Goal: Task Accomplishment & Management: Manage account settings

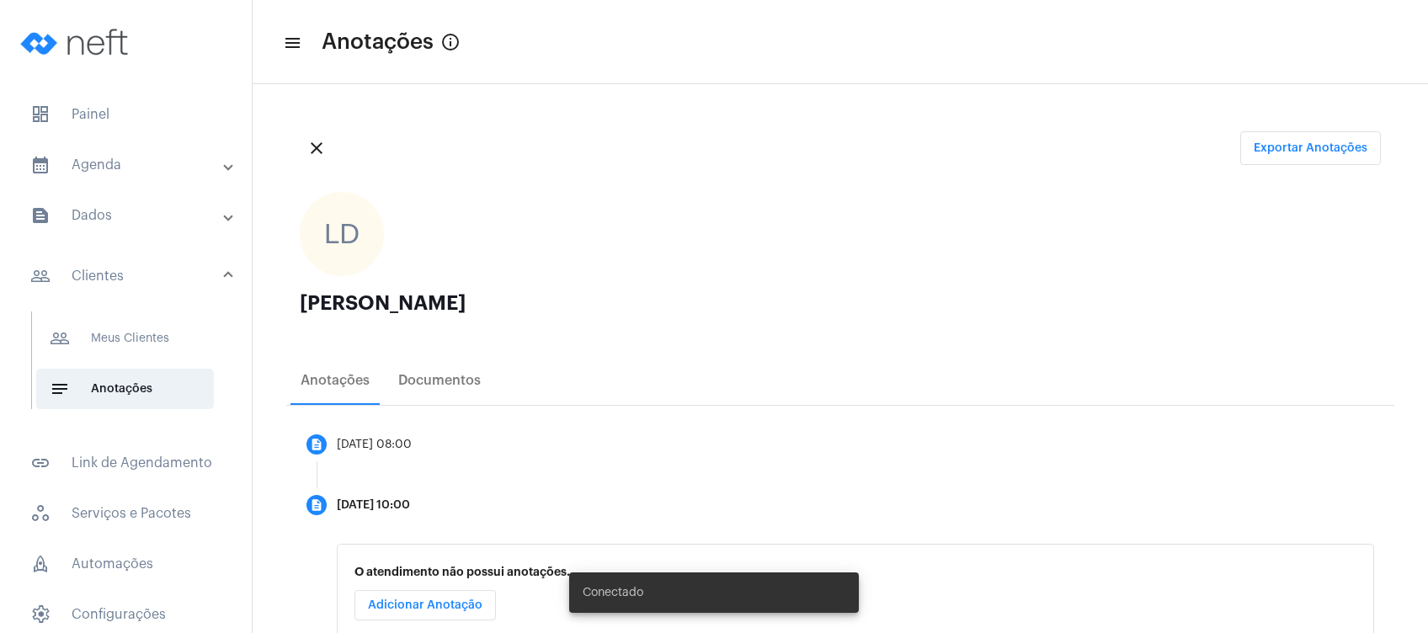
click at [171, 158] on mat-panel-title "calendar_month_outlined Agenda" at bounding box center [127, 165] width 194 height 20
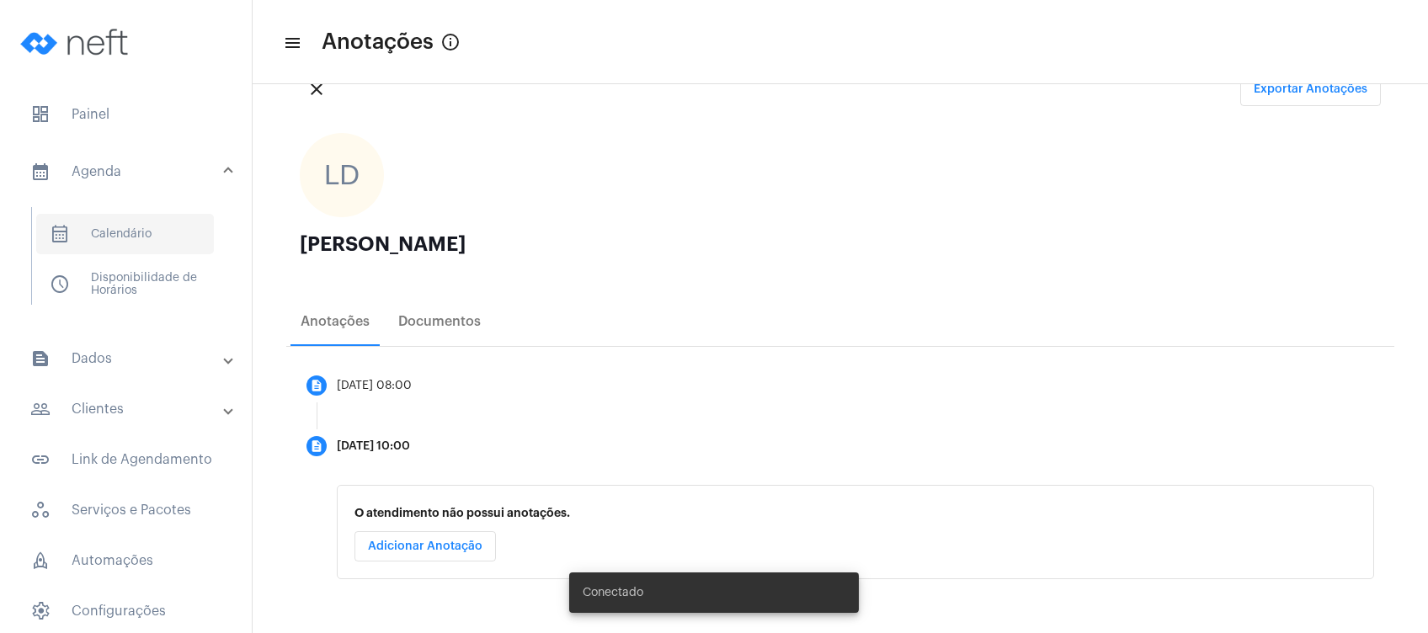
click at [146, 235] on span "calendar_month_outlined Calendário" at bounding box center [125, 234] width 178 height 40
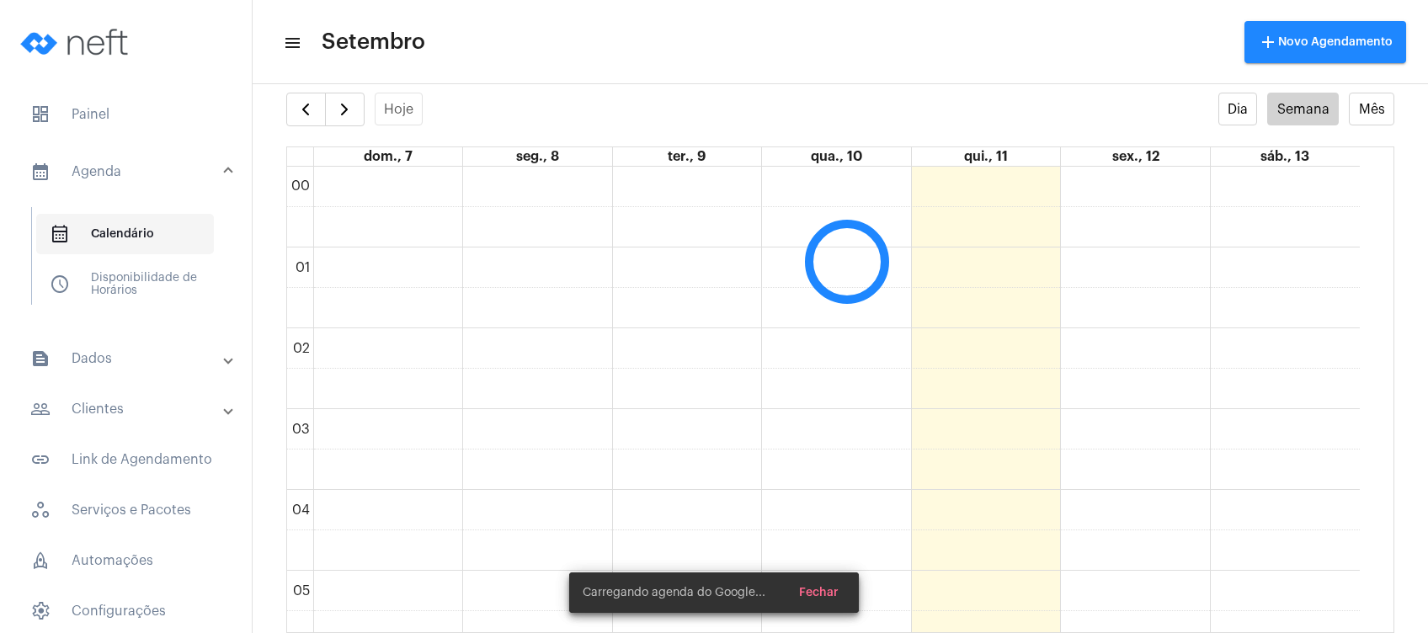
scroll to position [485, 0]
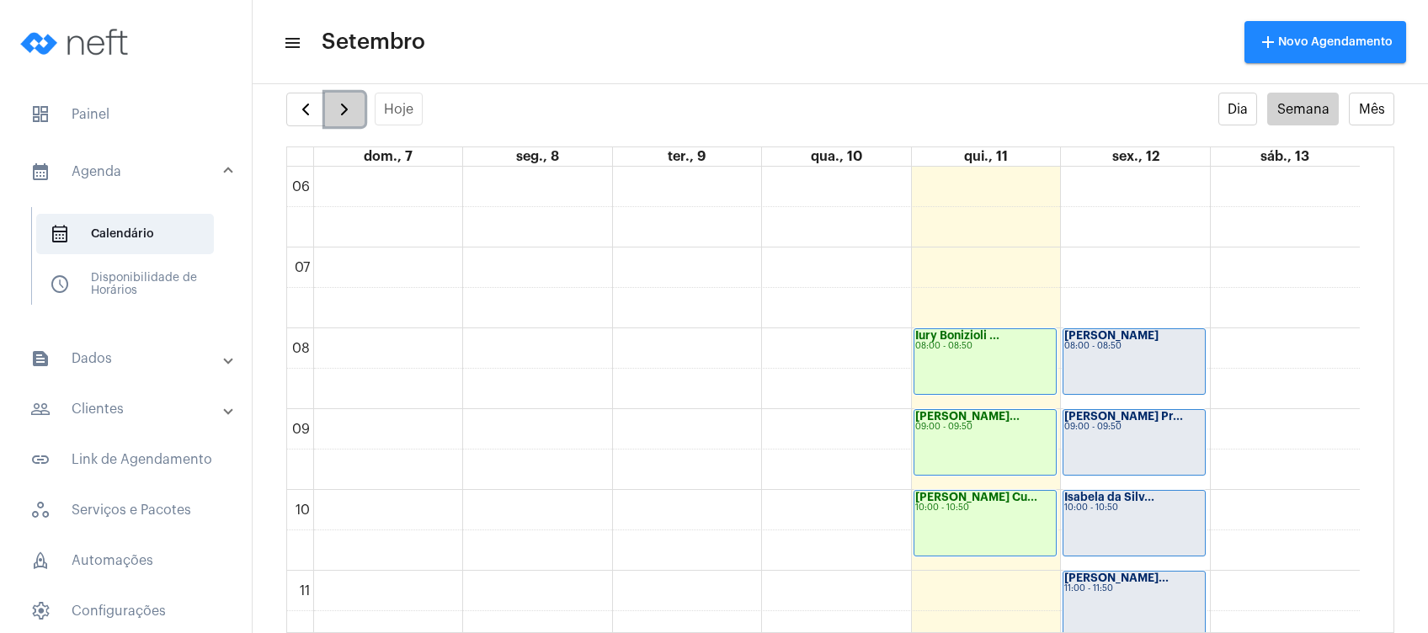
click at [338, 119] on span "button" at bounding box center [344, 109] width 20 height 20
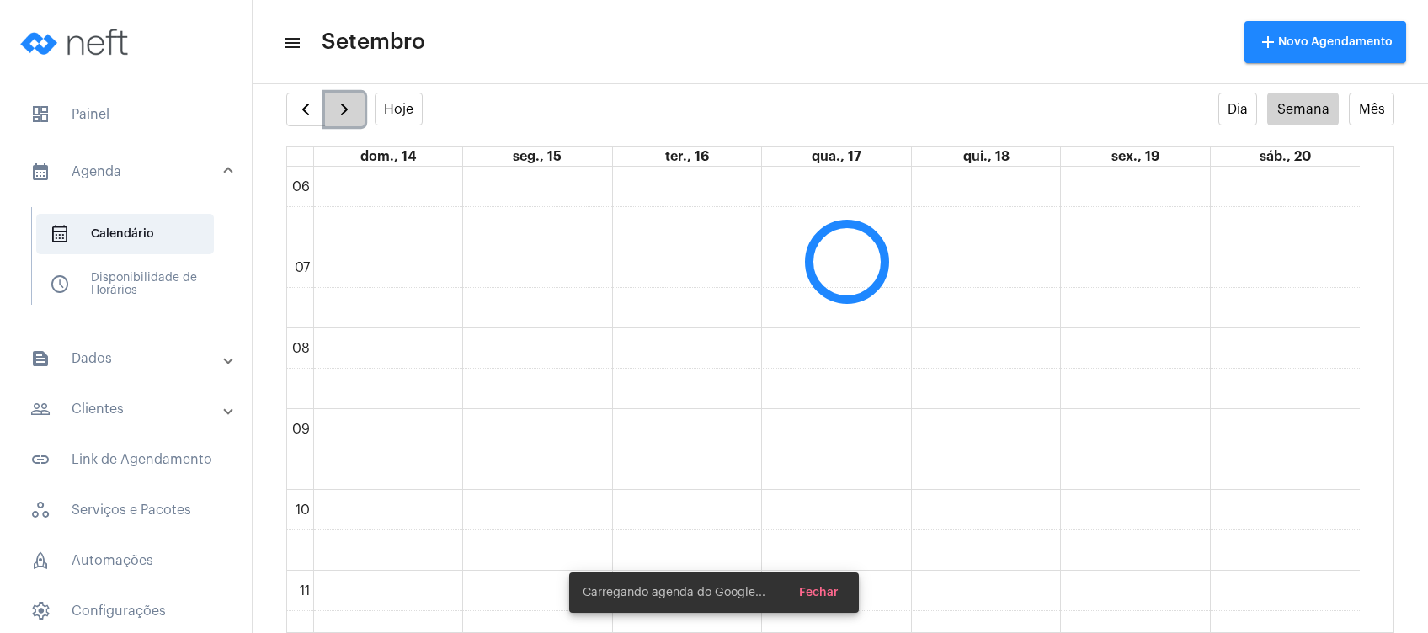
scroll to position [486, 0]
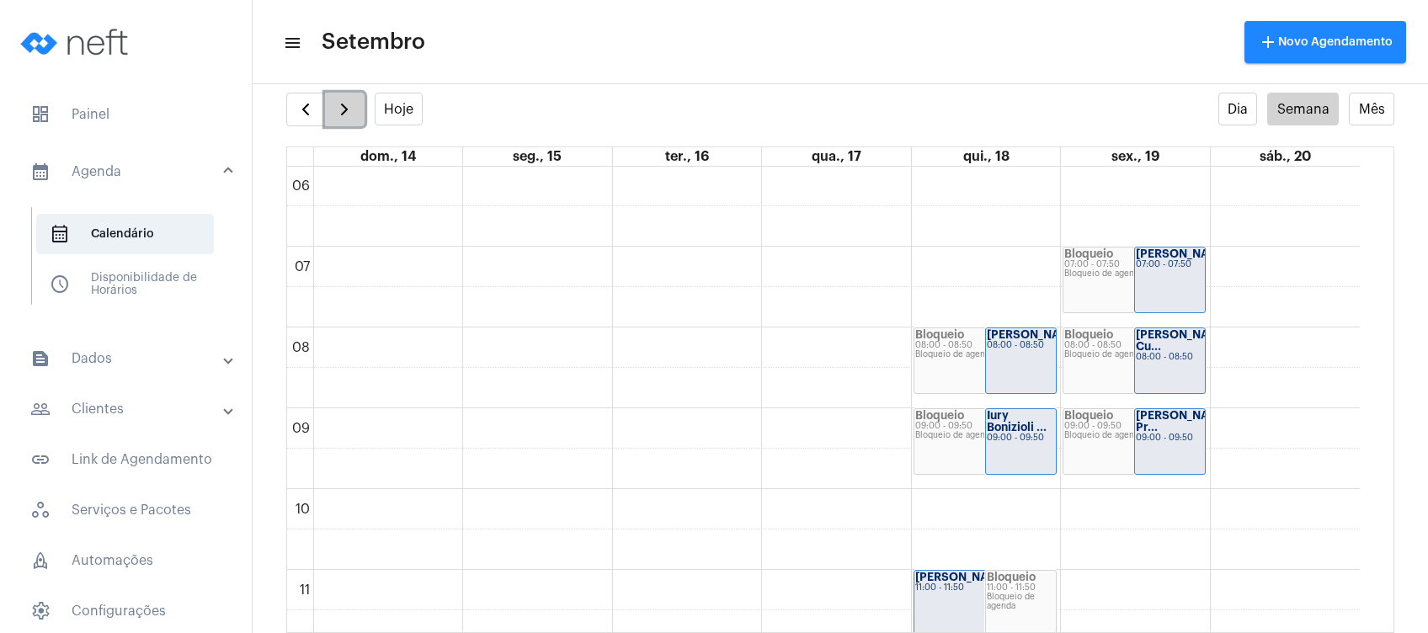
click at [338, 119] on span "button" at bounding box center [344, 109] width 20 height 20
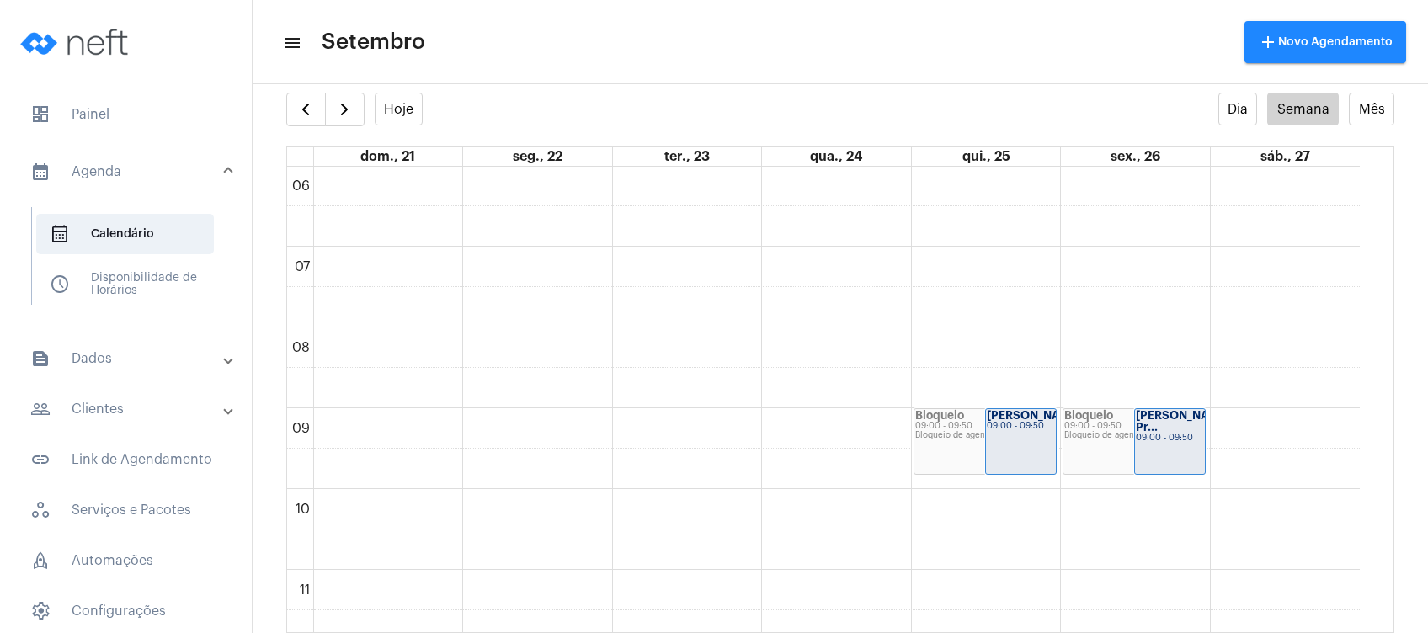
click at [114, 392] on mat-expansion-panel-header "people_outline Clientes" at bounding box center [131, 409] width 242 height 40
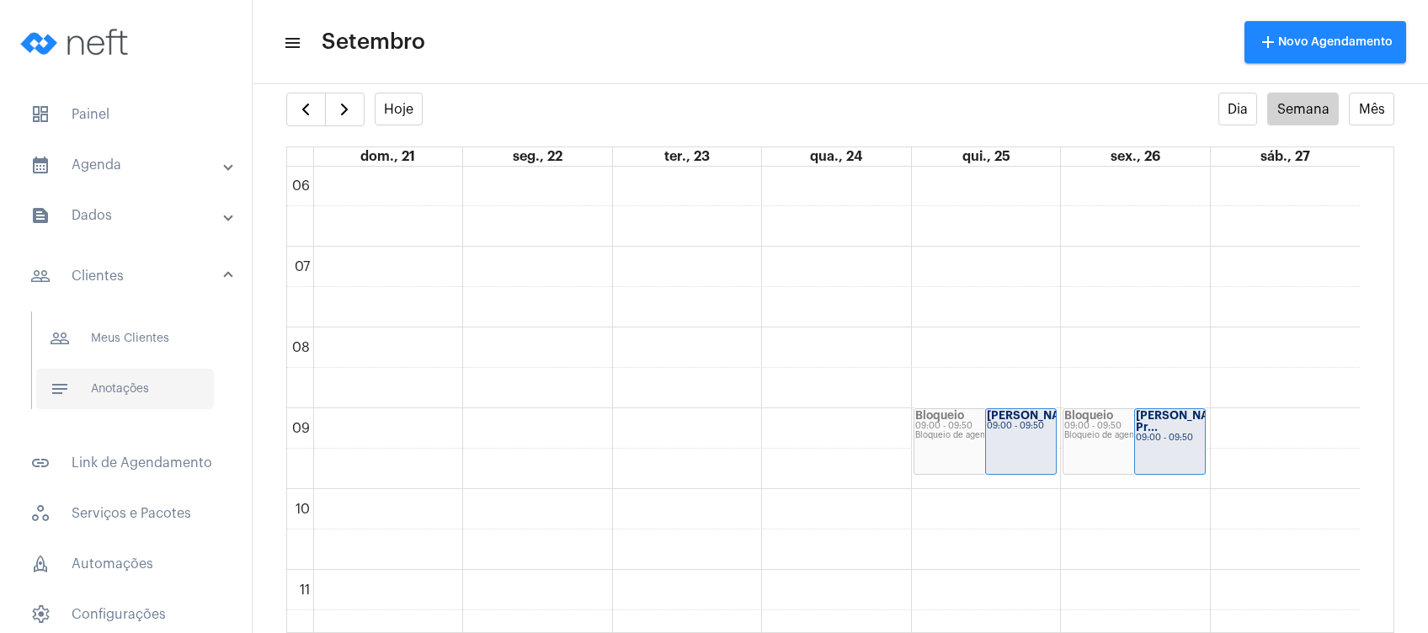
click at [135, 398] on span "notes Anotações" at bounding box center [125, 389] width 178 height 40
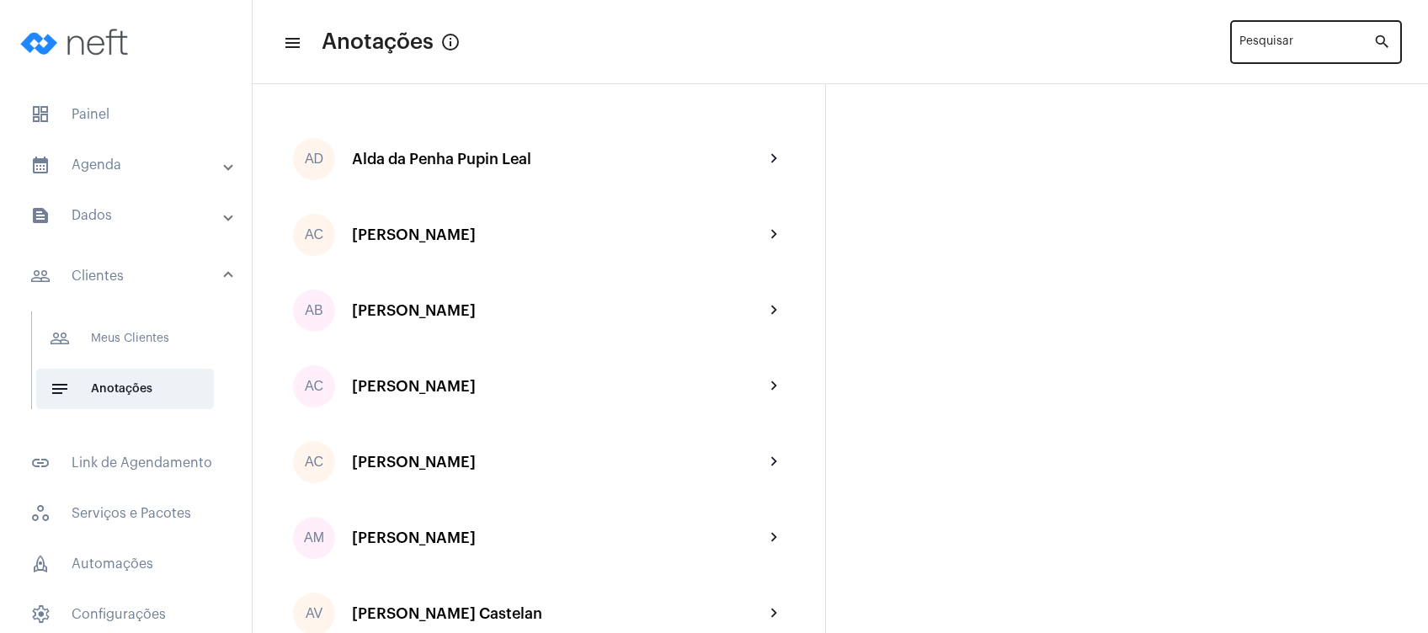
click at [1245, 49] on input "Pesquisar" at bounding box center [1306, 45] width 134 height 13
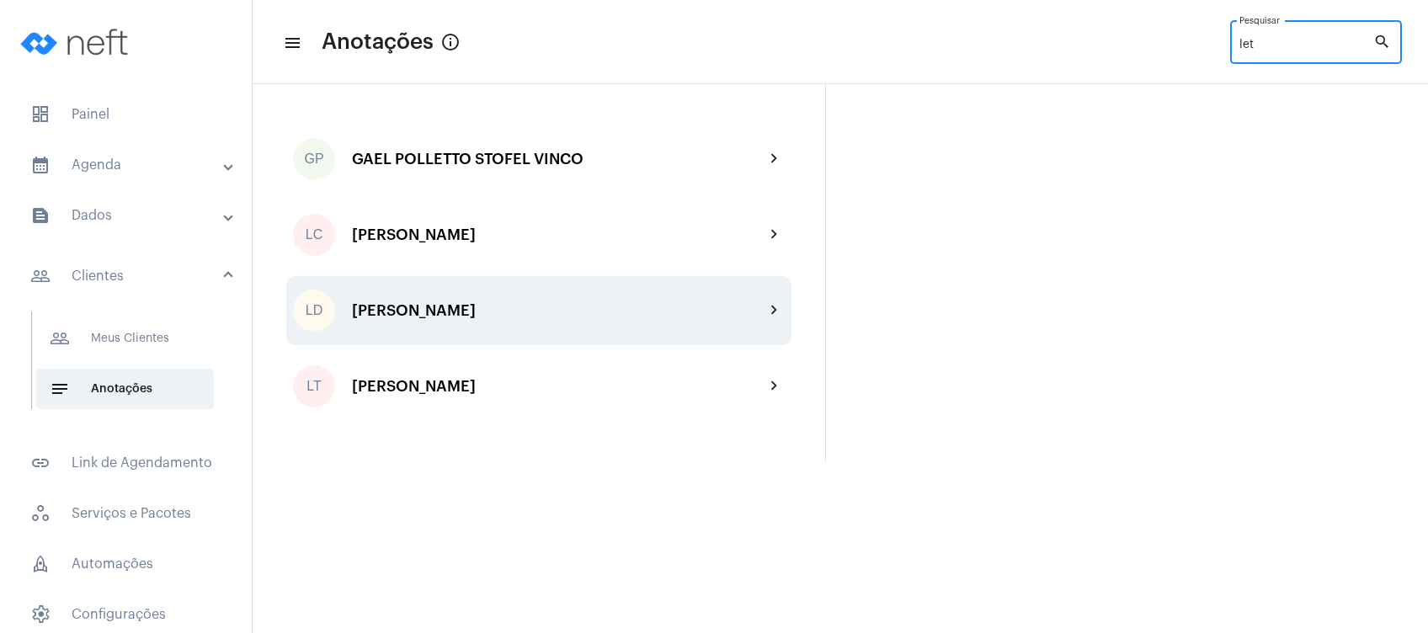
type input "let"
click at [609, 317] on div "[PERSON_NAME]" at bounding box center [558, 310] width 412 height 17
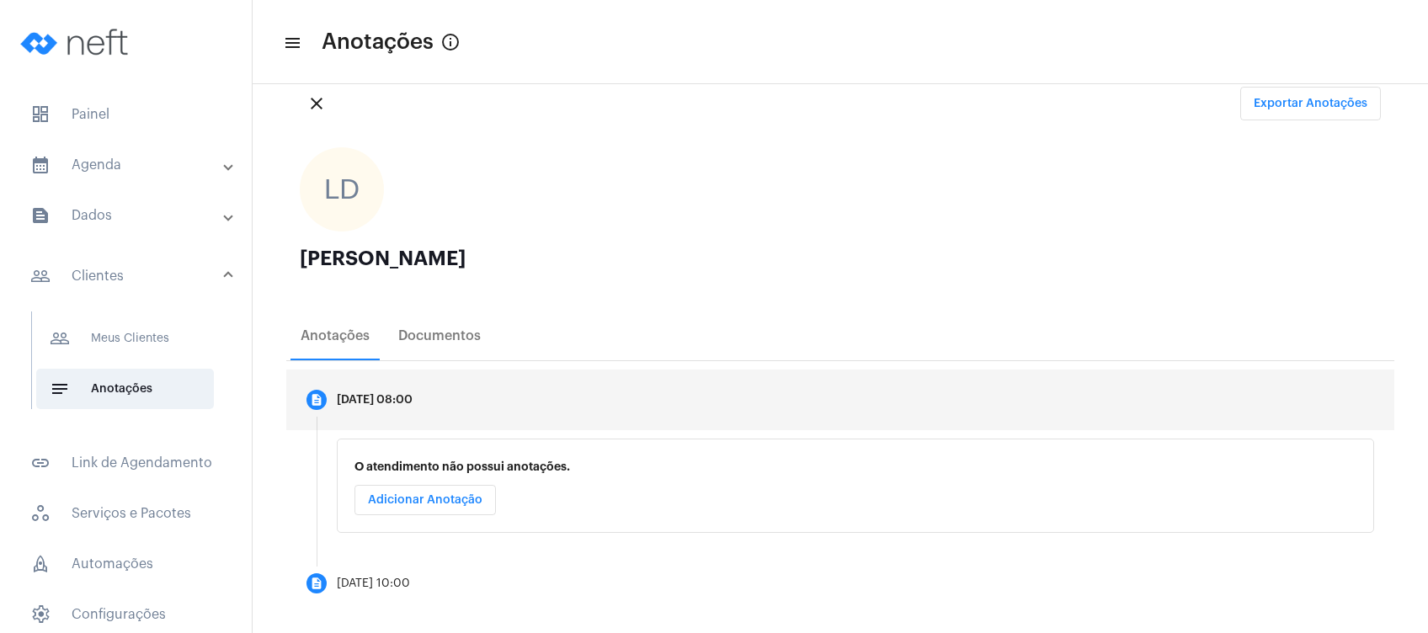
scroll to position [59, 0]
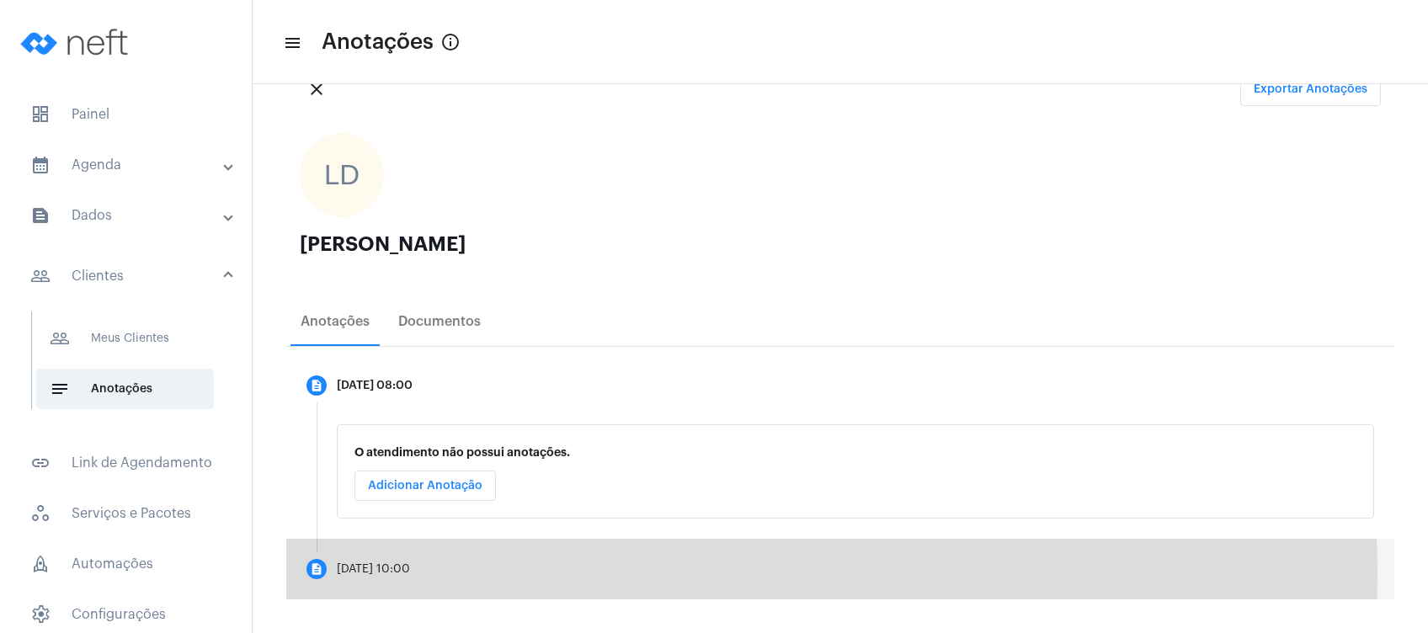
click at [466, 573] on mat-step-header "description [DATE] 10:00" at bounding box center [840, 569] width 1108 height 61
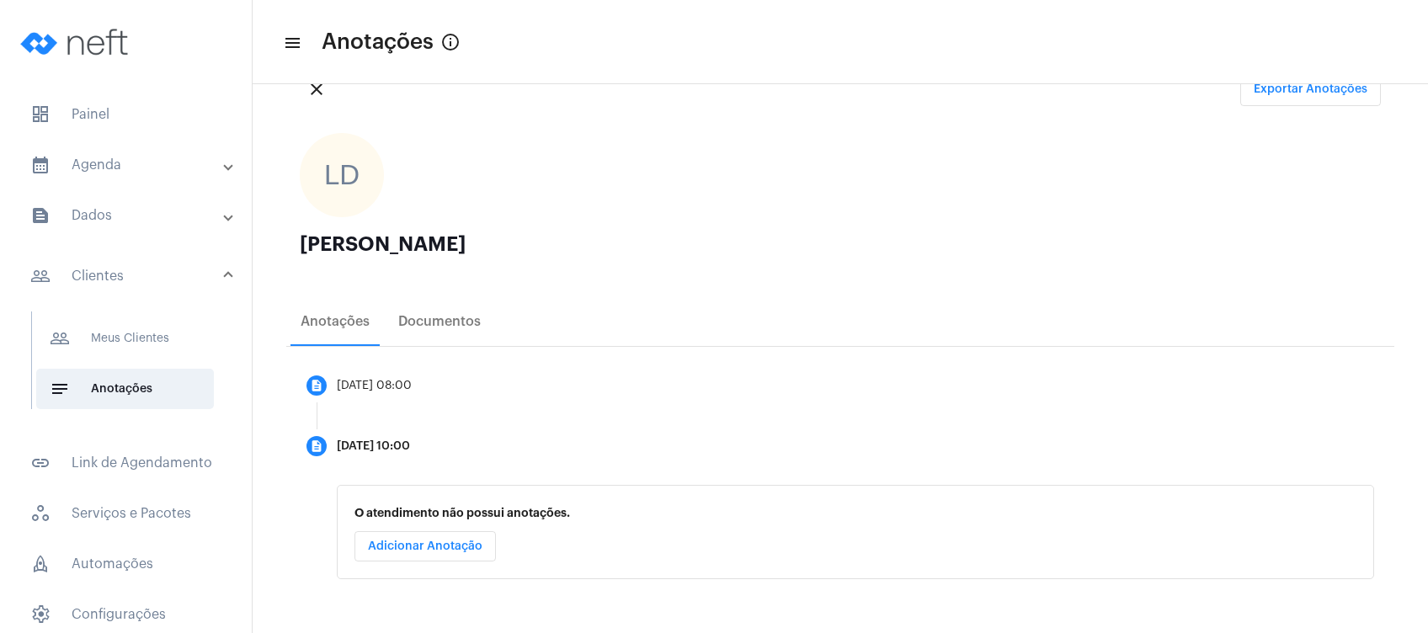
click at [492, 530] on div "O atendimento não possui anotações. Adicionar Anotação" at bounding box center [855, 532] width 1037 height 94
click at [463, 547] on span "Adicionar Anotação" at bounding box center [425, 546] width 114 height 12
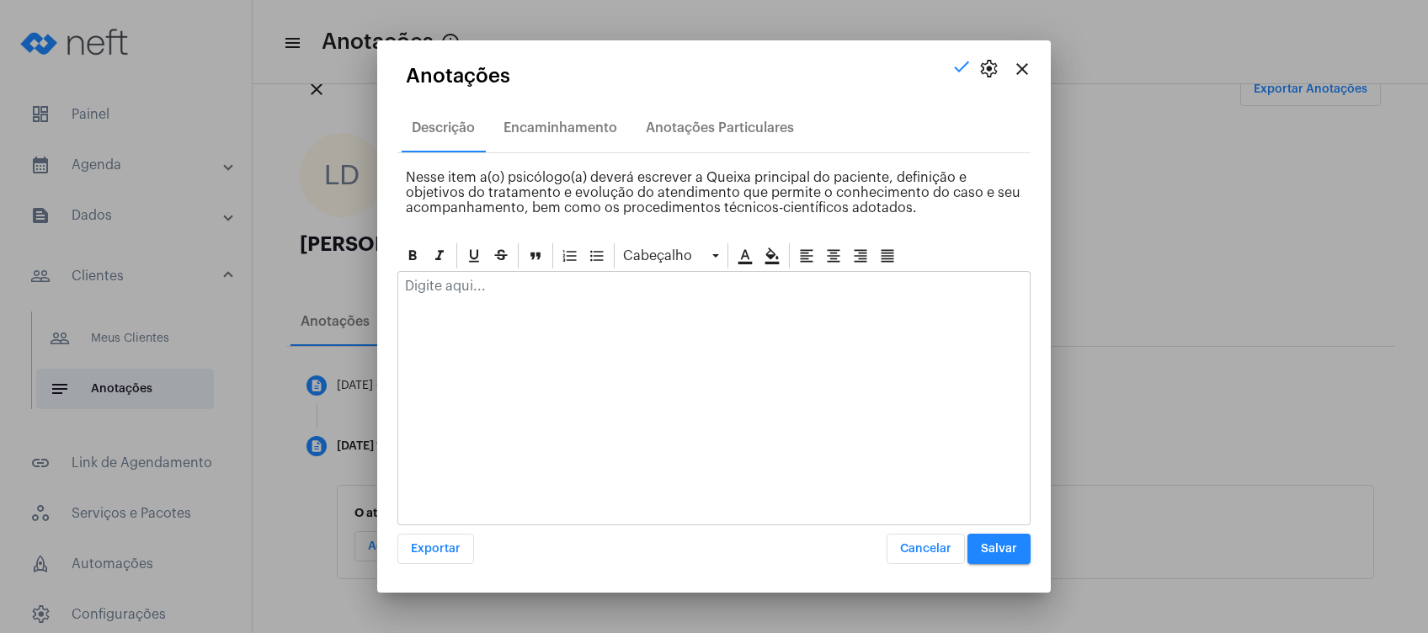
click at [581, 331] on div at bounding box center [713, 398] width 633 height 254
click at [501, 285] on p at bounding box center [714, 286] width 618 height 15
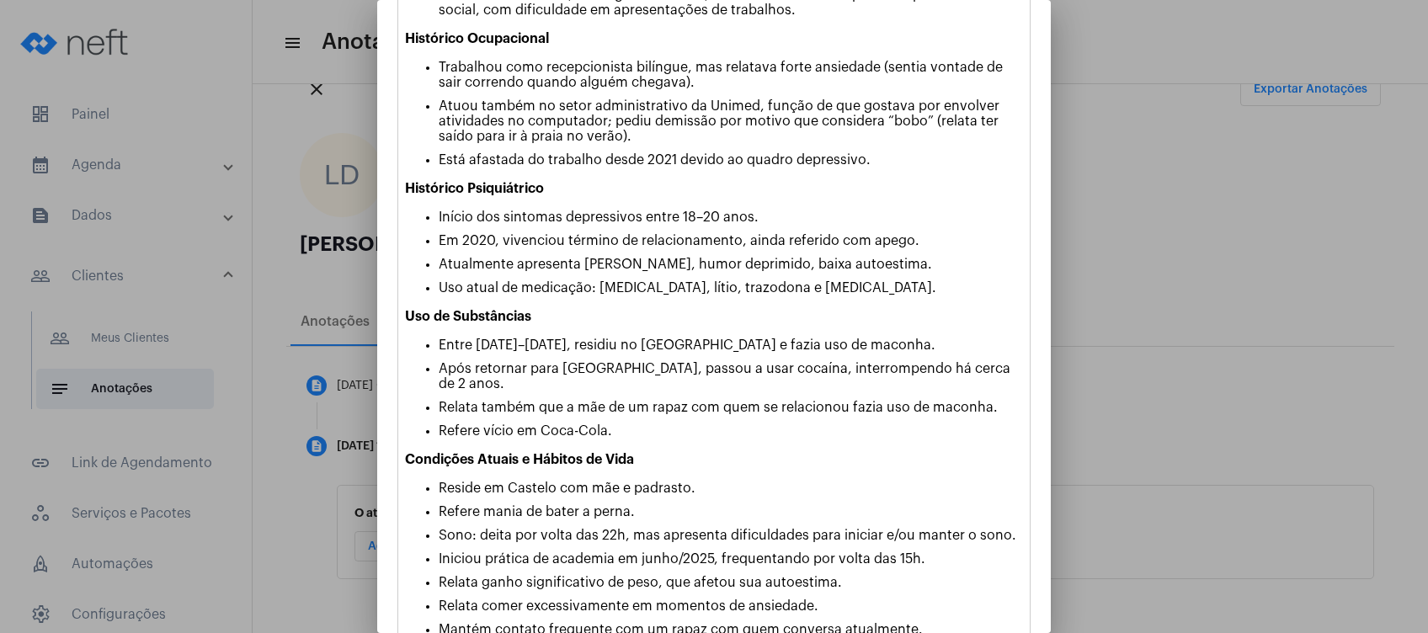
scroll to position [675, 0]
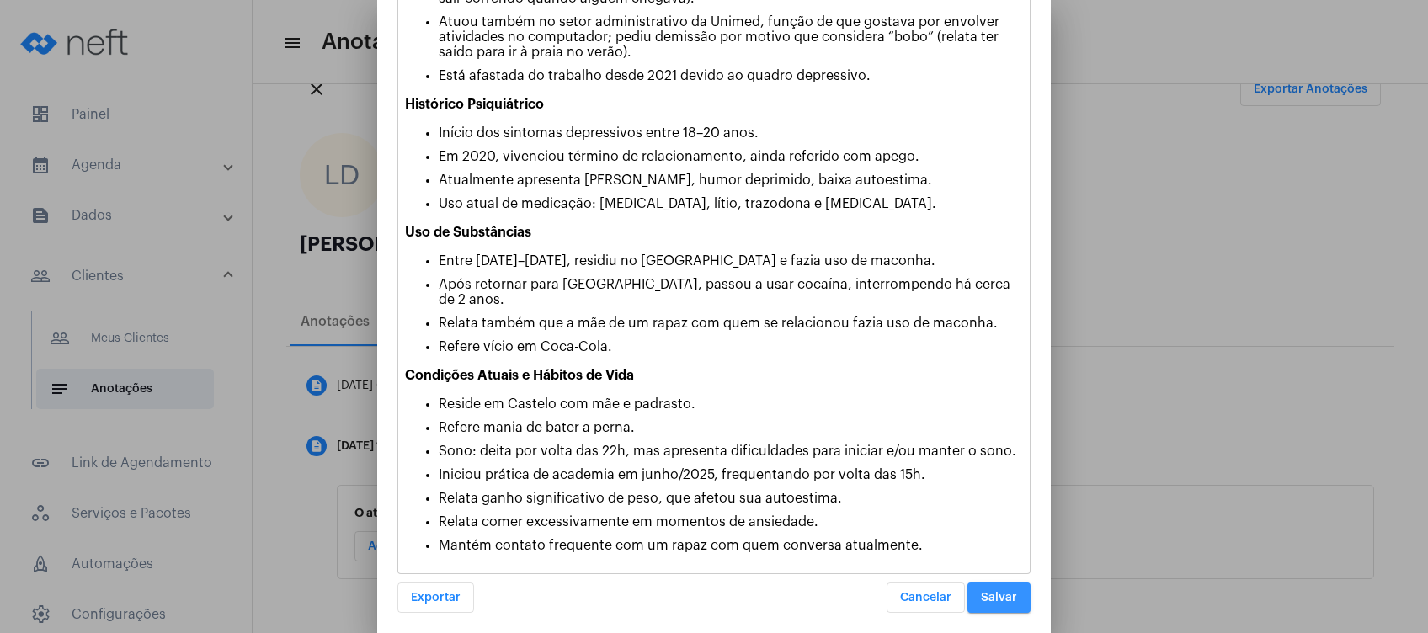
click at [985, 593] on span "Salvar" at bounding box center [999, 598] width 36 height 12
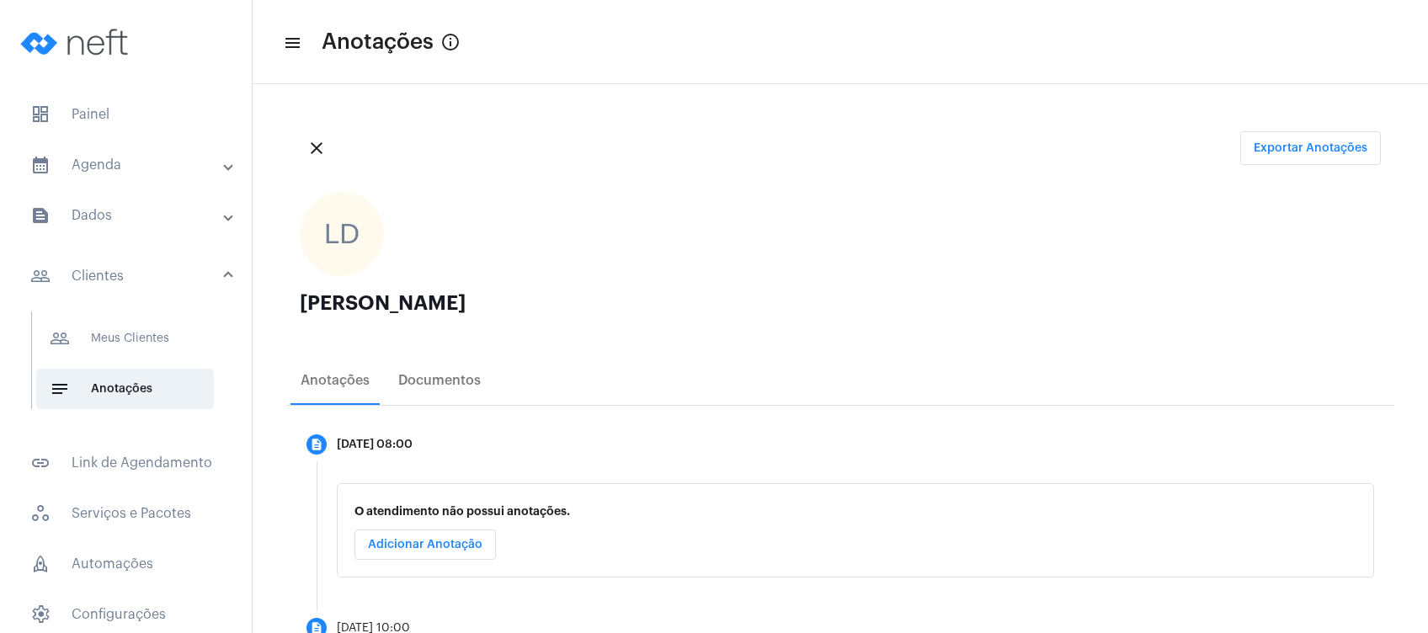
click at [143, 177] on mat-expansion-panel-header "calendar_month_outlined Agenda" at bounding box center [131, 165] width 242 height 40
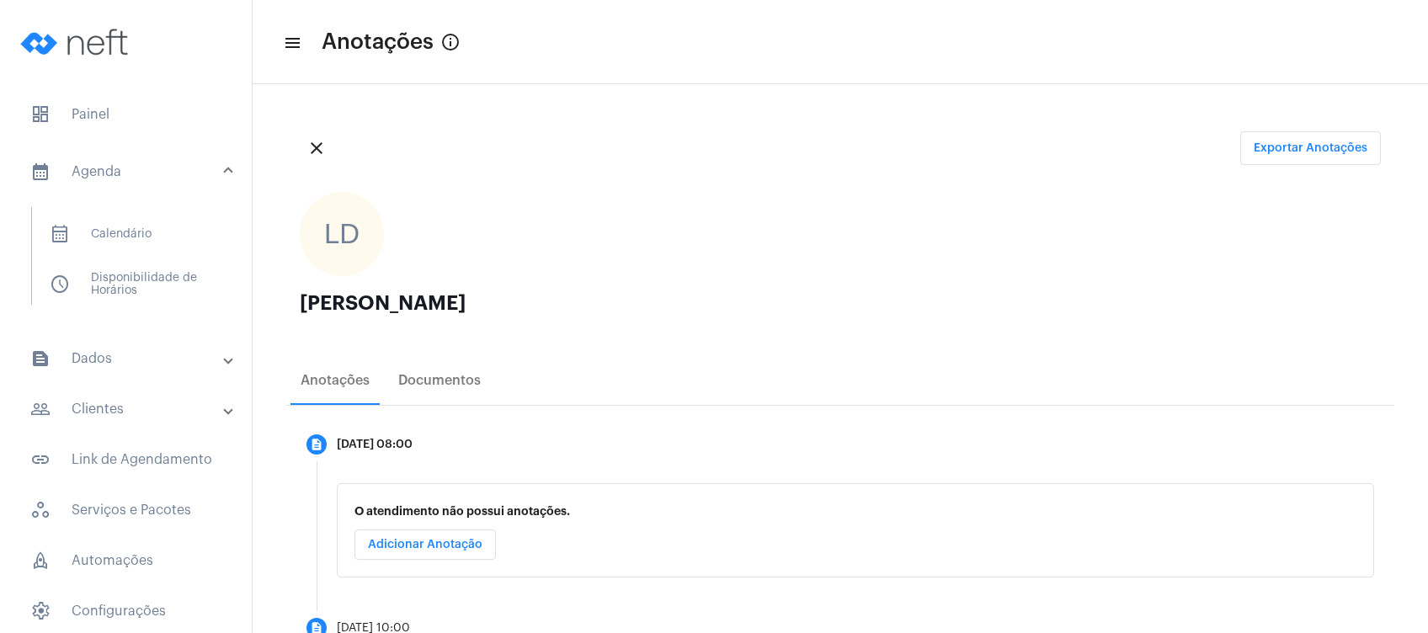
click at [141, 396] on mat-expansion-panel-header "people_outline Clientes" at bounding box center [131, 409] width 242 height 40
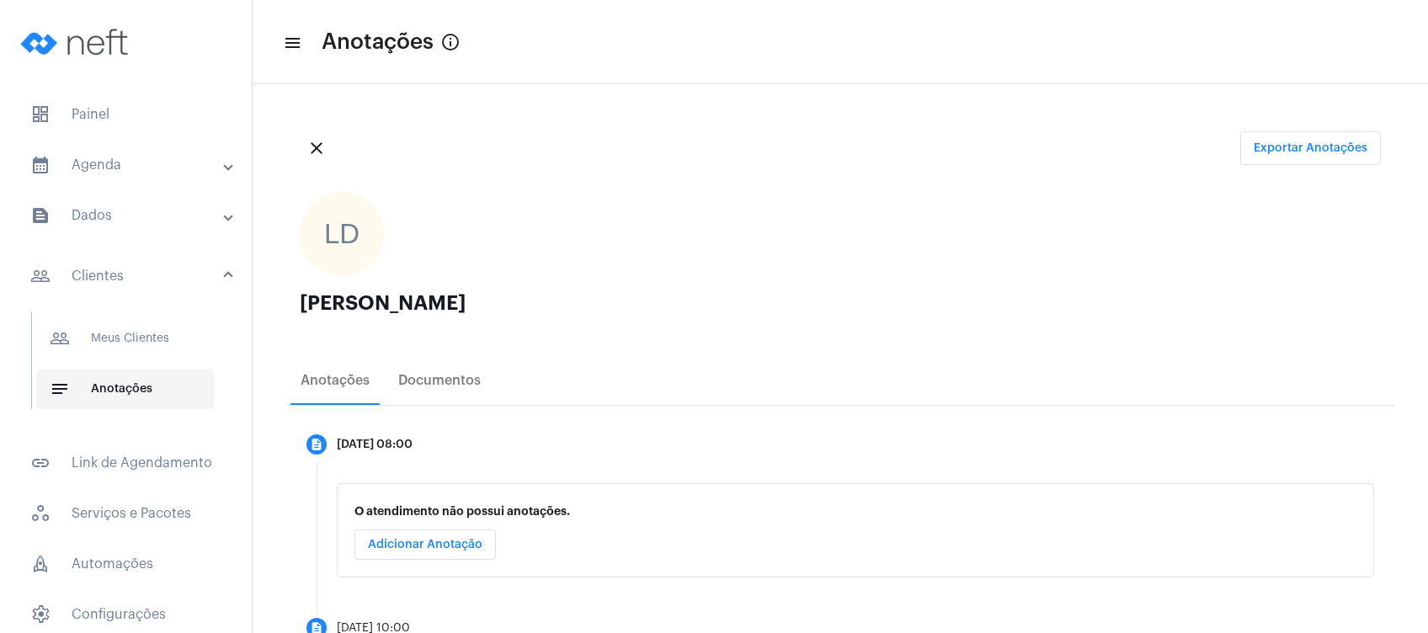
click at [148, 391] on span "notes Anotações" at bounding box center [125, 389] width 178 height 40
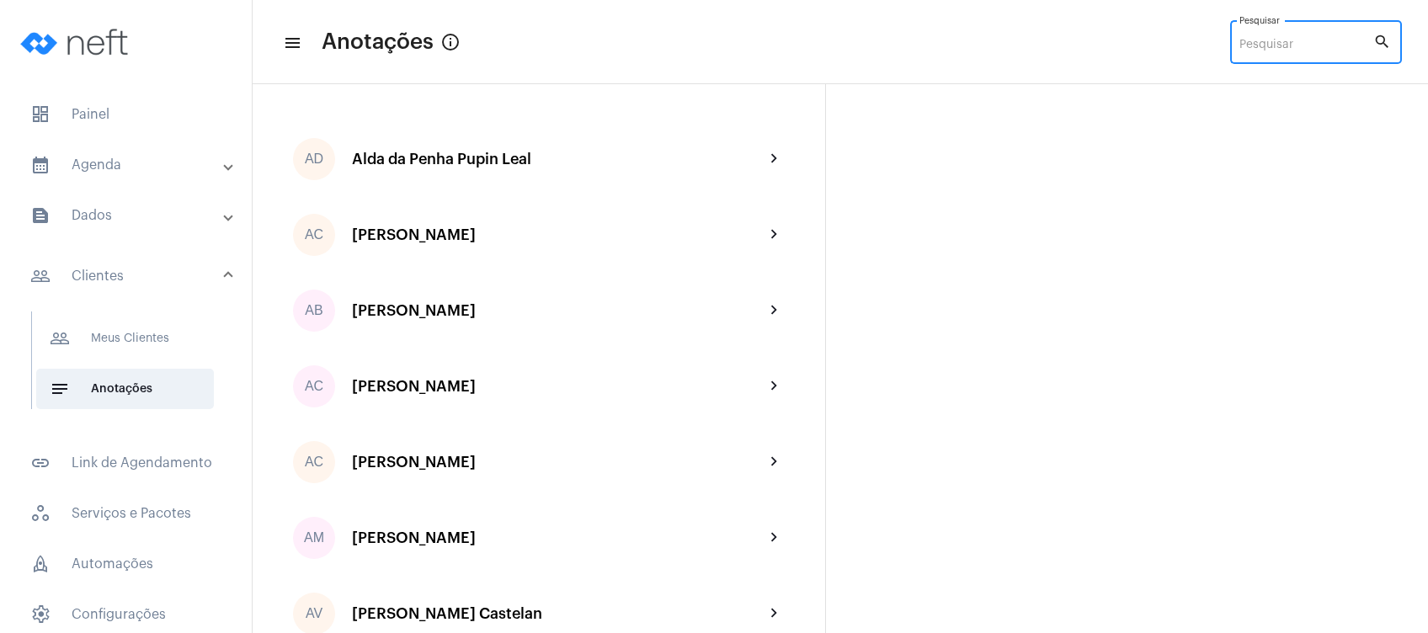
click at [1261, 48] on input "Pesquisar" at bounding box center [1306, 45] width 134 height 13
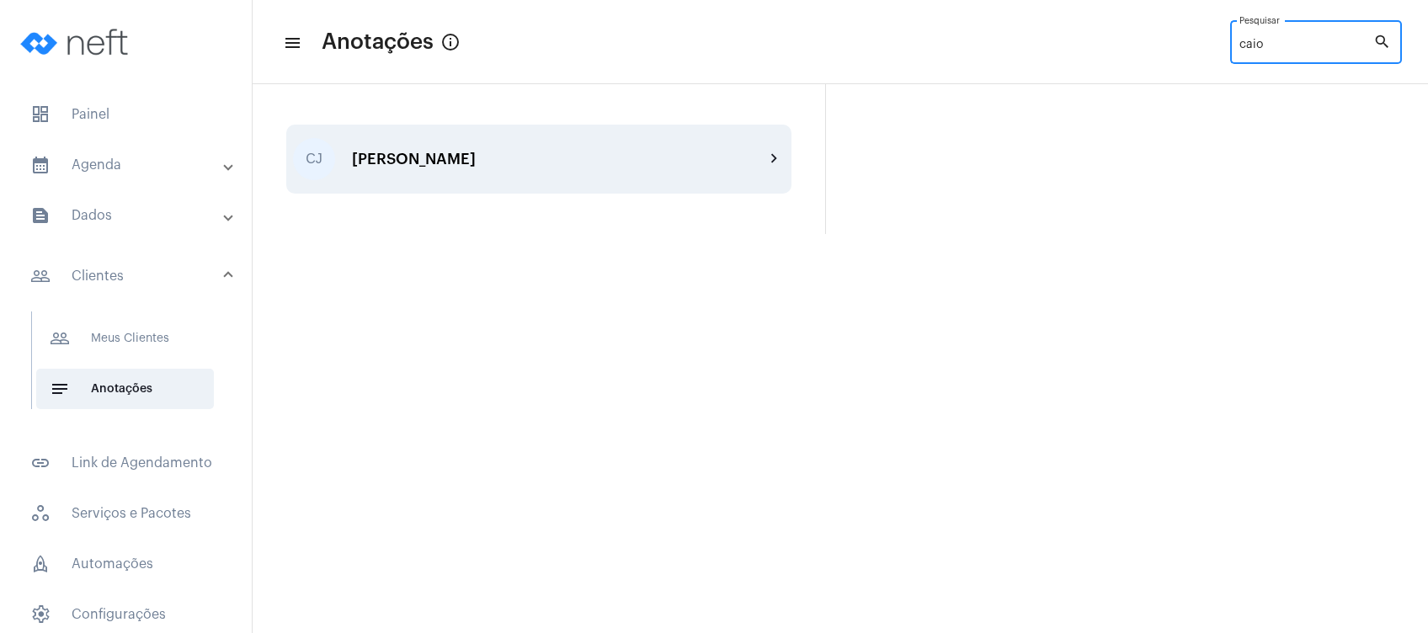
type input "caio"
click at [667, 143] on div "[PERSON_NAME] chevron_right" at bounding box center [538, 159] width 505 height 69
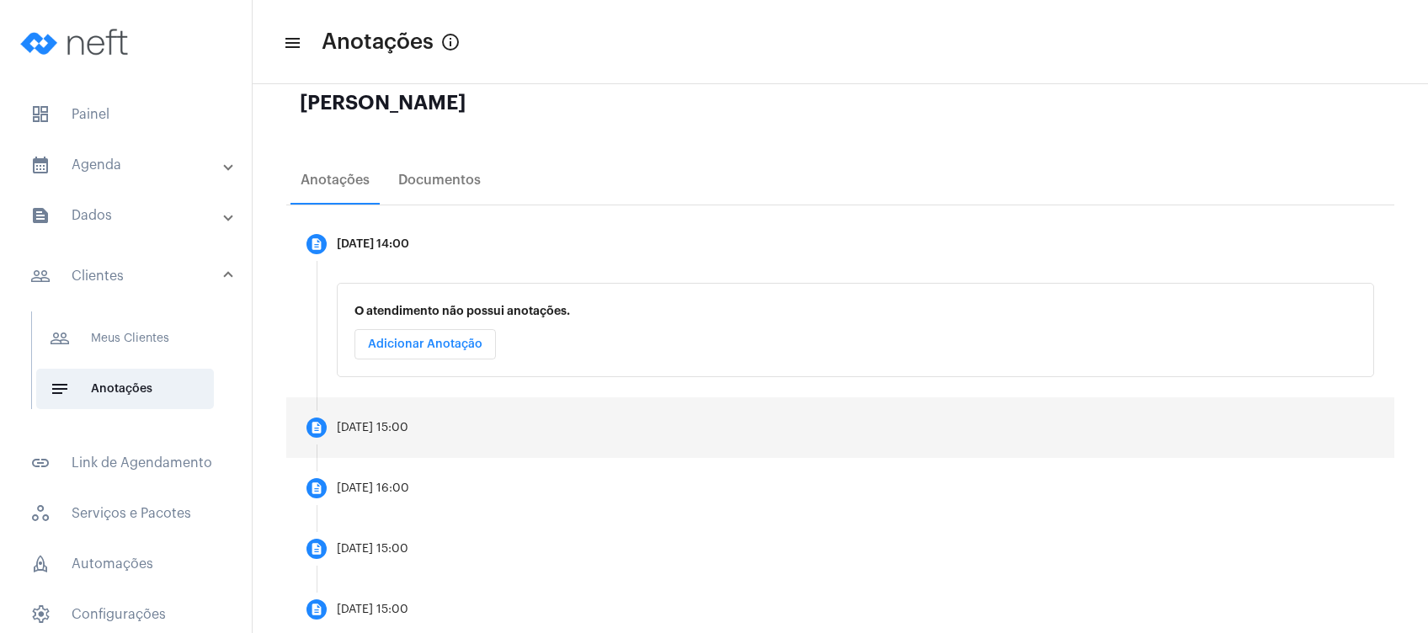
scroll to position [241, 0]
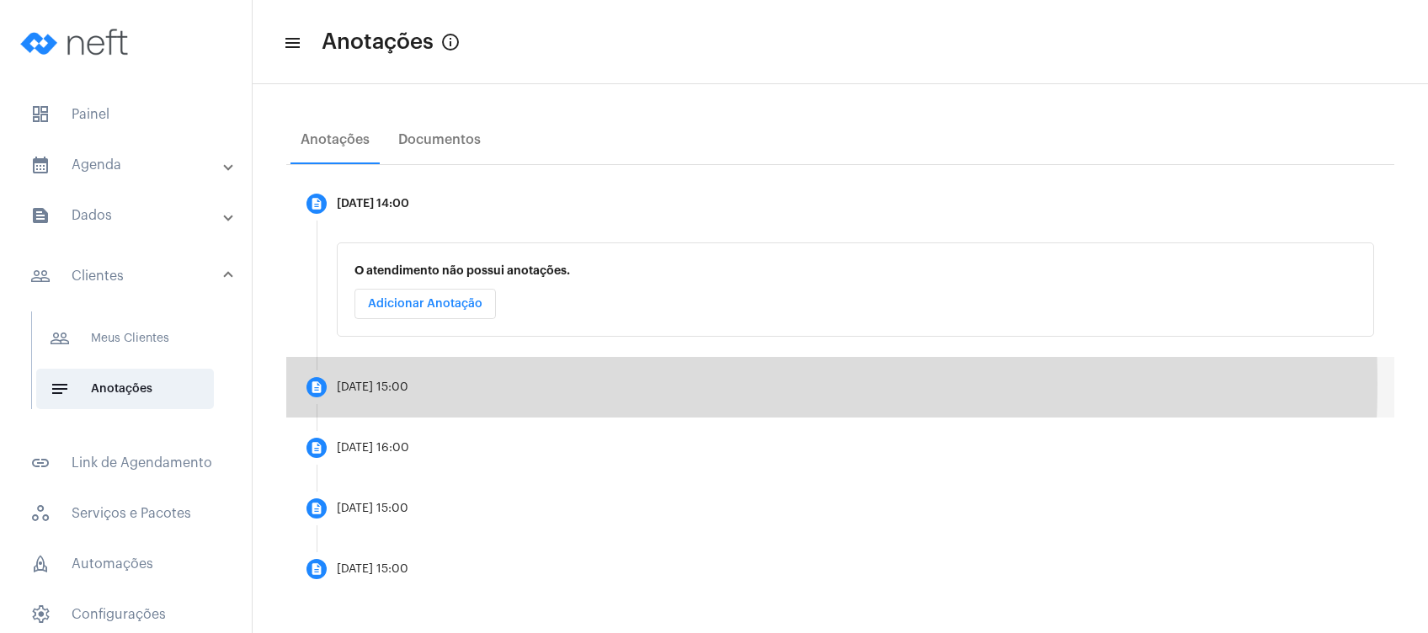
click at [465, 384] on mat-step-header "description [DATE] 15:00" at bounding box center [840, 387] width 1108 height 61
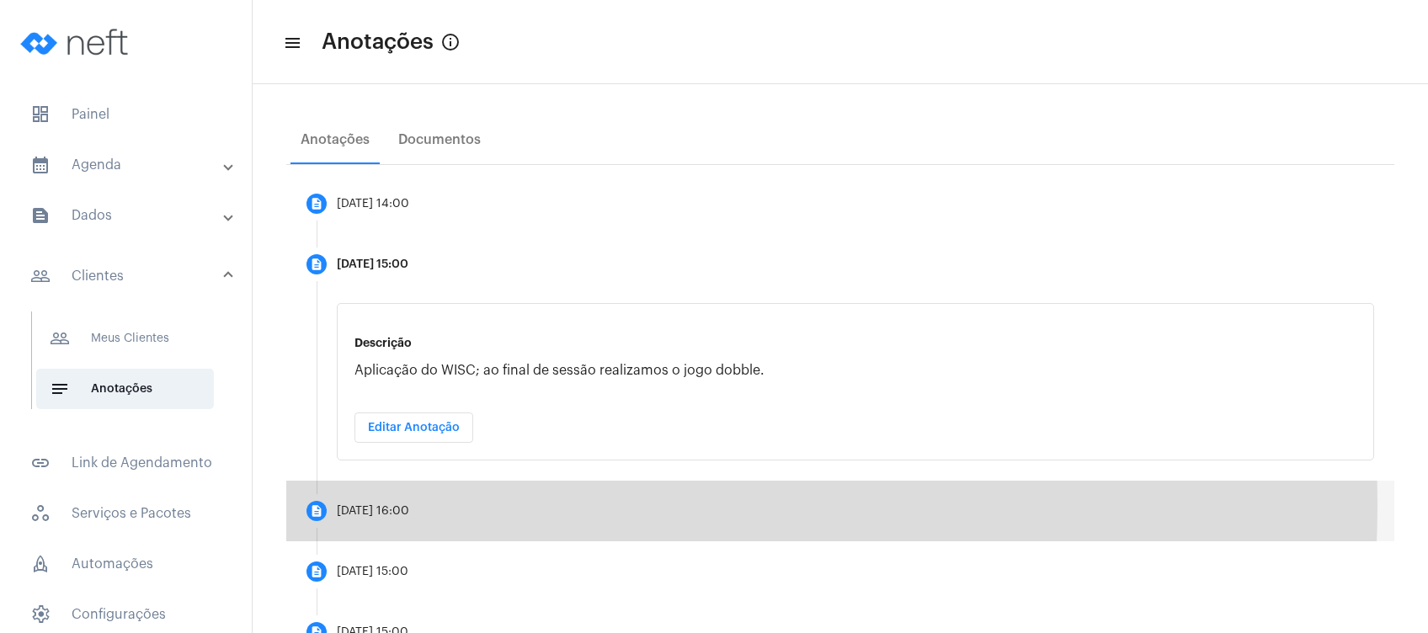
click at [409, 505] on div "[DATE] 16:00" at bounding box center [373, 511] width 72 height 13
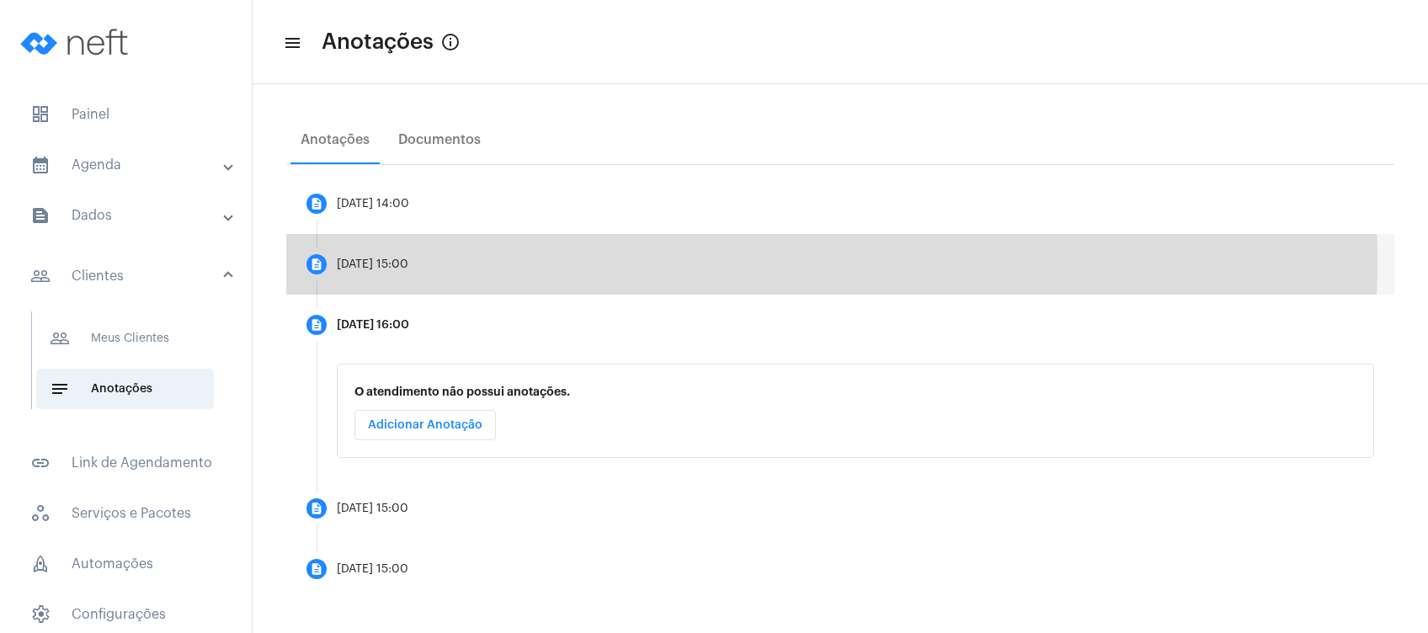
click at [546, 262] on mat-step-header "description [DATE] 15:00" at bounding box center [840, 264] width 1108 height 61
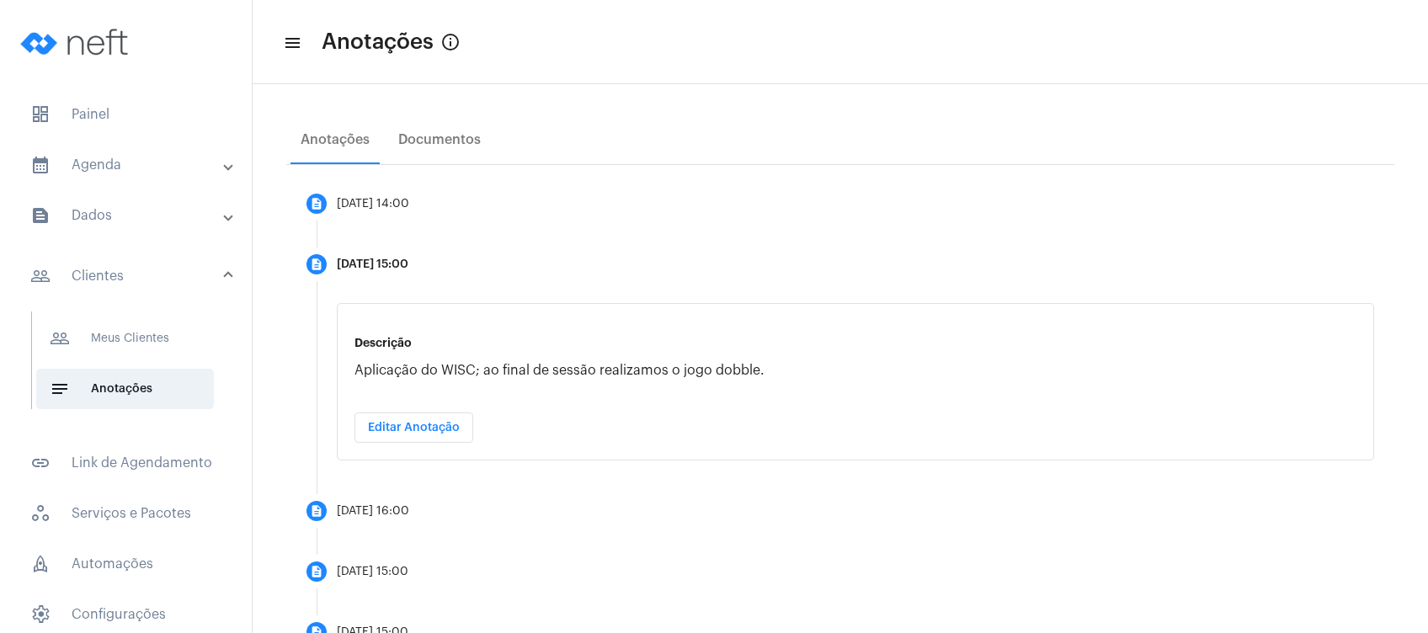
click at [61, 171] on mat-panel-title "calendar_month_outlined Agenda" at bounding box center [127, 165] width 194 height 20
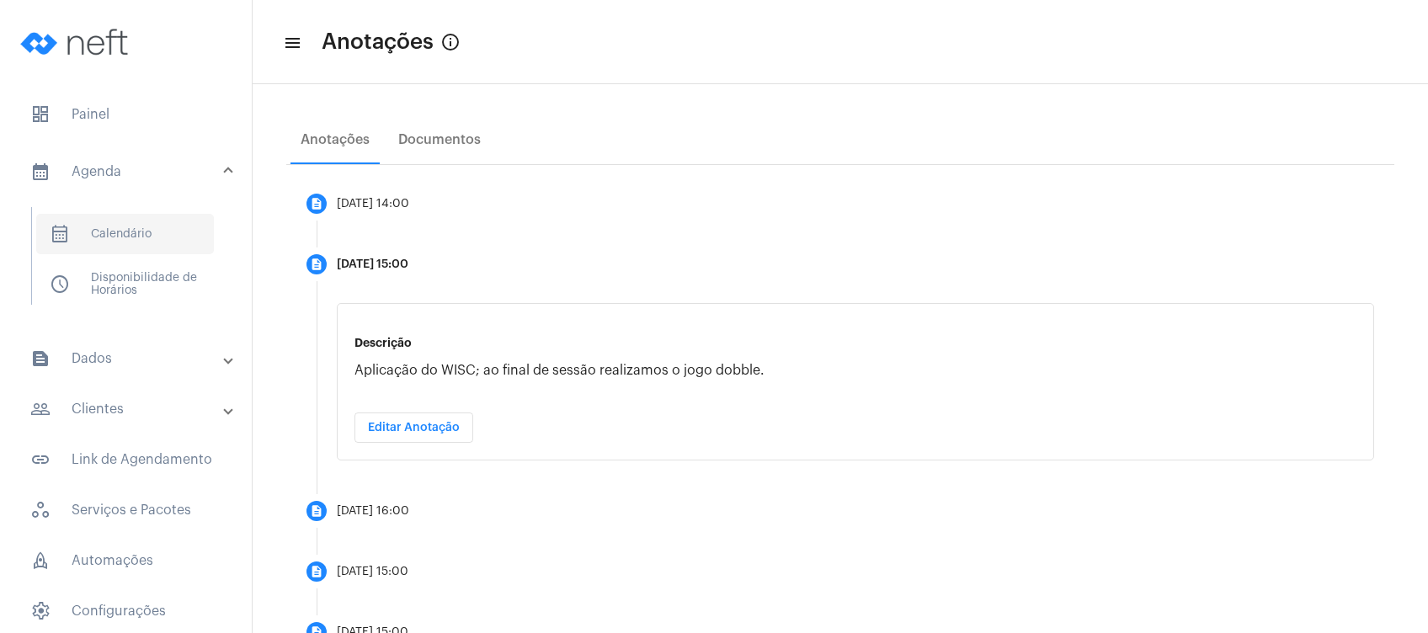
click at [104, 227] on span "calendar_month_outlined Calendário" at bounding box center [125, 234] width 178 height 40
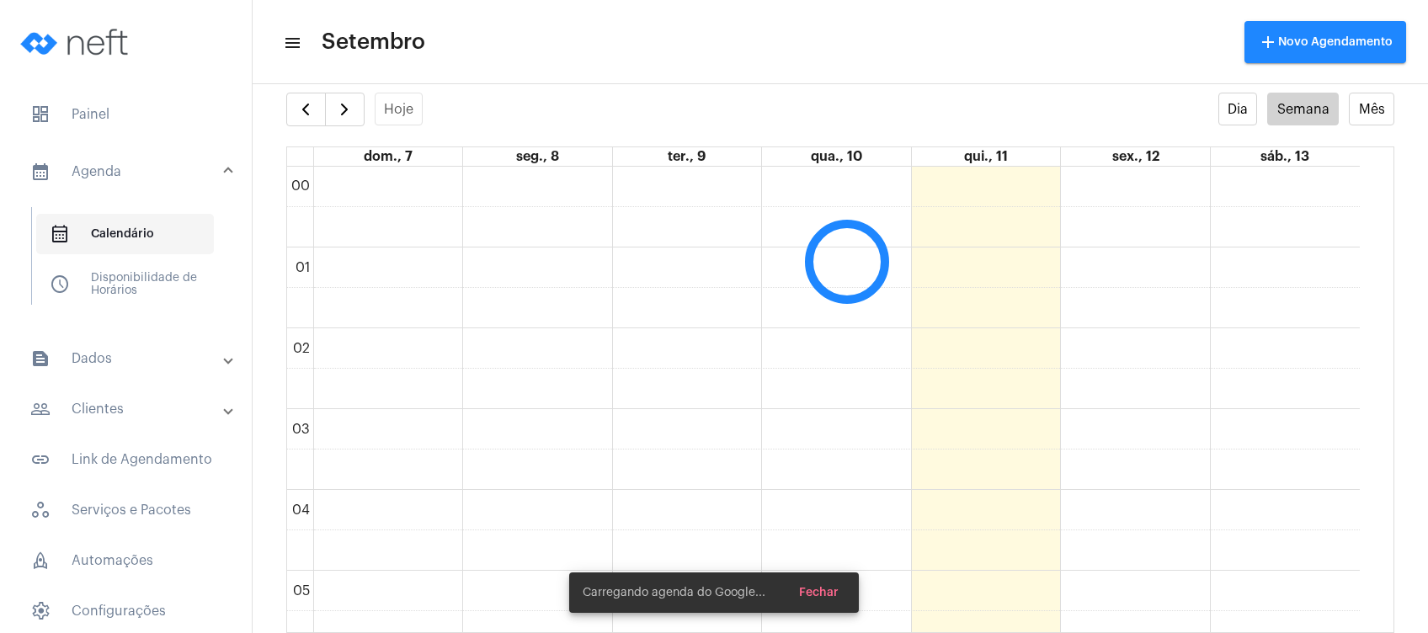
scroll to position [485, 0]
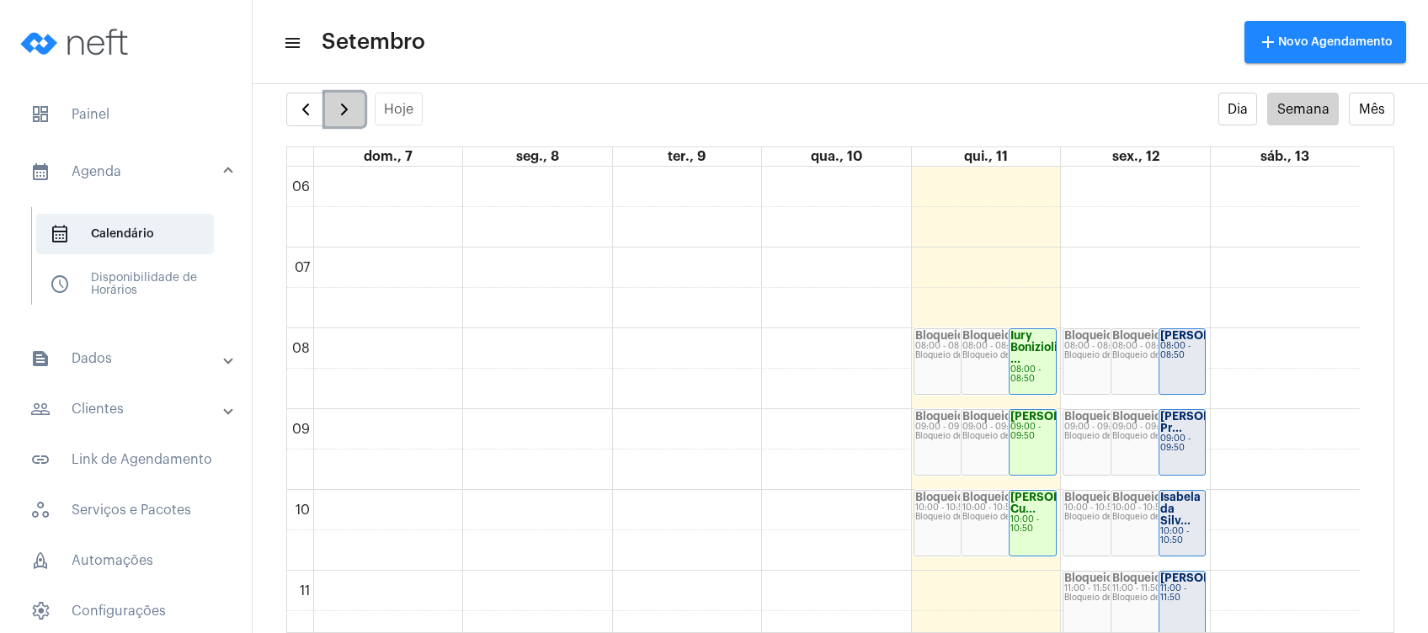
click at [341, 99] on span "button" at bounding box center [344, 109] width 20 height 20
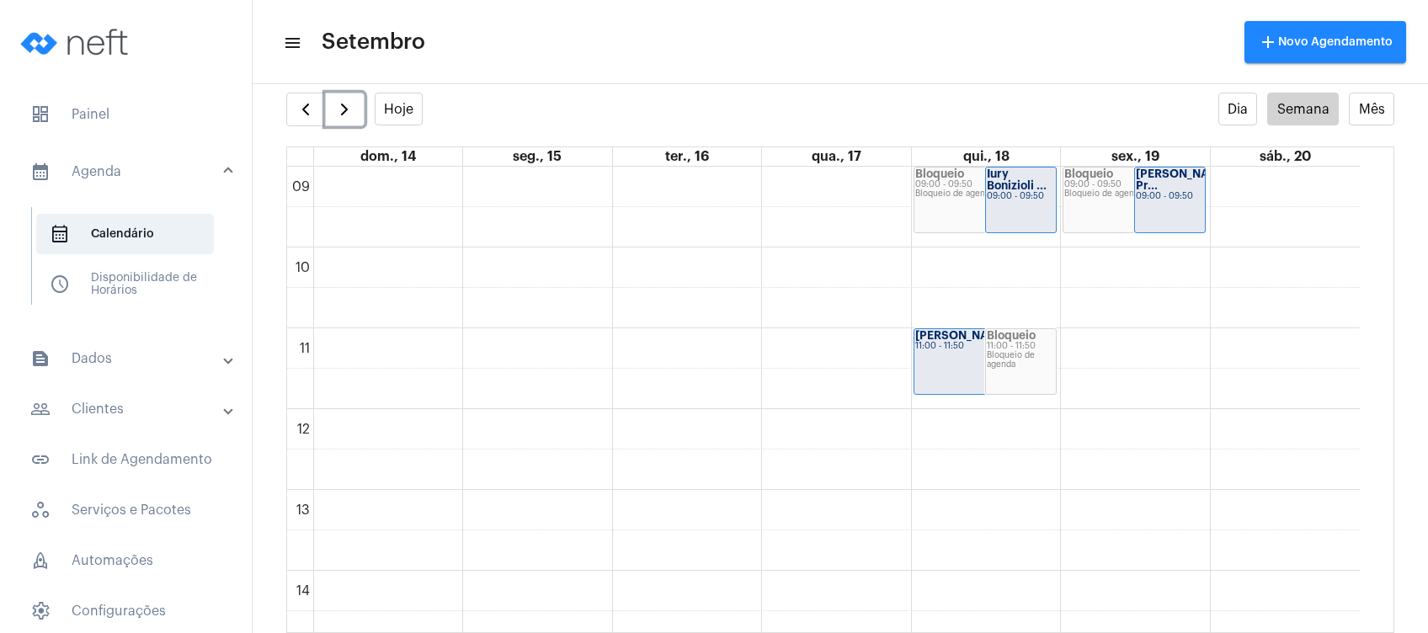
scroll to position [717, 0]
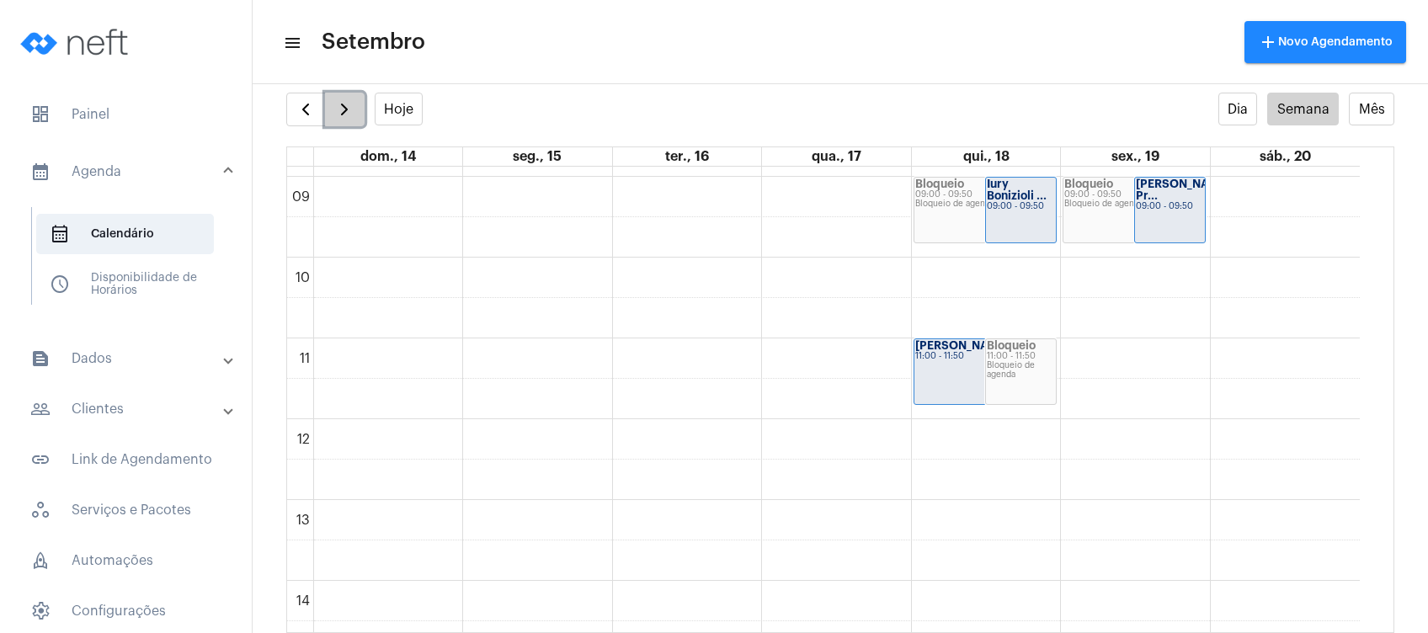
click at [331, 96] on button "button" at bounding box center [345, 110] width 40 height 34
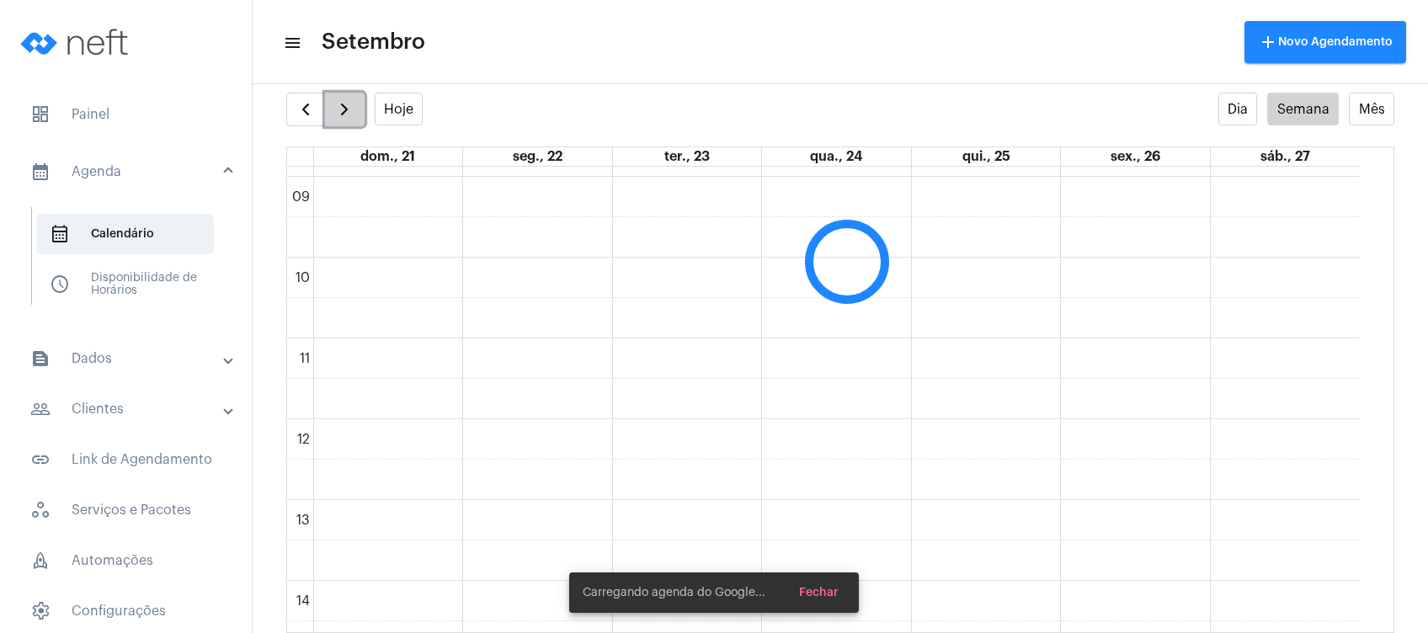
scroll to position [486, 0]
